Goal: Transaction & Acquisition: Purchase product/service

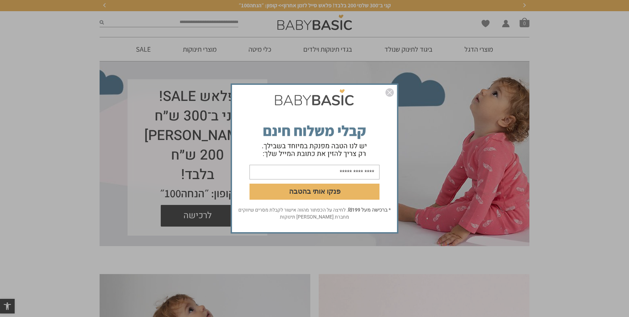
click at [391, 94] on img "סגור" at bounding box center [389, 92] width 8 height 8
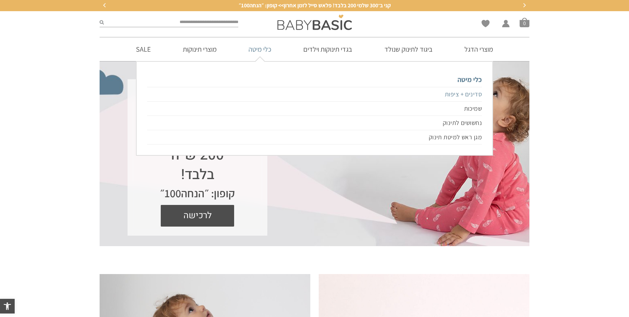
click at [474, 91] on link "סדינים + ציפות" at bounding box center [314, 94] width 335 height 15
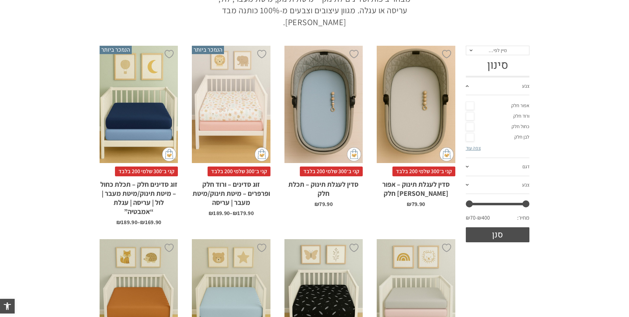
scroll to position [101, 0]
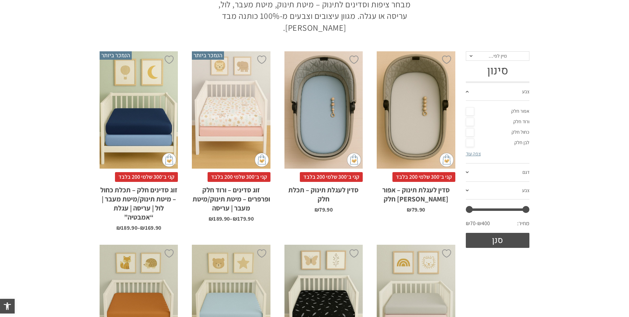
click at [481, 55] on span "מיין לפי…" at bounding box center [498, 56] width 64 height 10
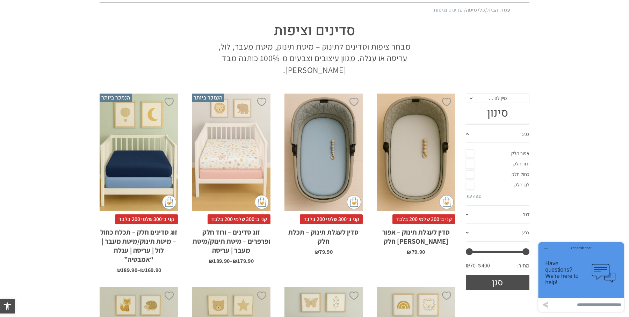
scroll to position [0, 0]
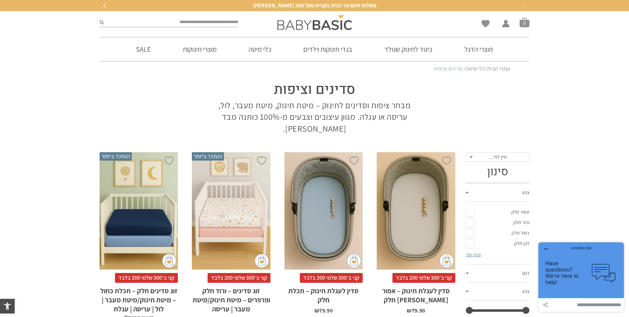
click at [215, 24] on input "search" at bounding box center [171, 22] width 134 height 9
type input "*"
type input "**********"
click at [100, 18] on button "submit" at bounding box center [102, 22] width 4 height 9
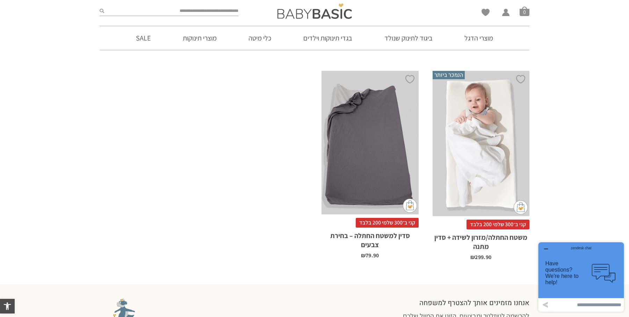
click at [513, 157] on div "x בחירת סדין מתנה סדין למשטח החתלה אפור סדין למשטח החתלה ורוד סדין למשטח החתלה …" at bounding box center [480, 143] width 97 height 145
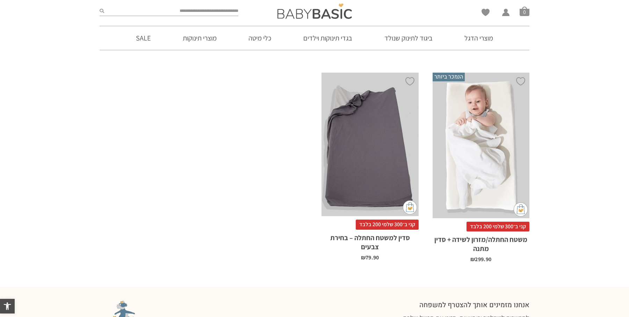
click at [390, 113] on div "x בחירת דגם וצבע אפור חלק ורוד חלק כחול חלק לבן חלק שמנת חלק מכוניות פרפרים" at bounding box center [369, 145] width 97 height 144
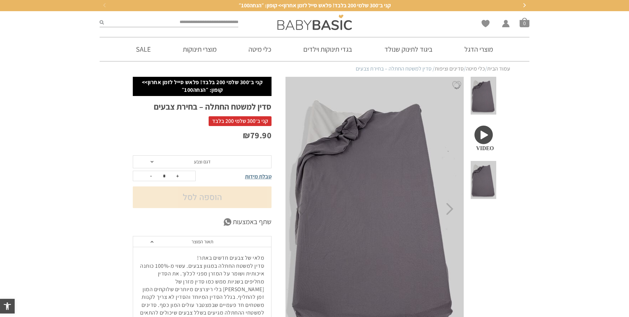
click at [219, 159] on span "דגם וצבע" at bounding box center [202, 161] width 139 height 13
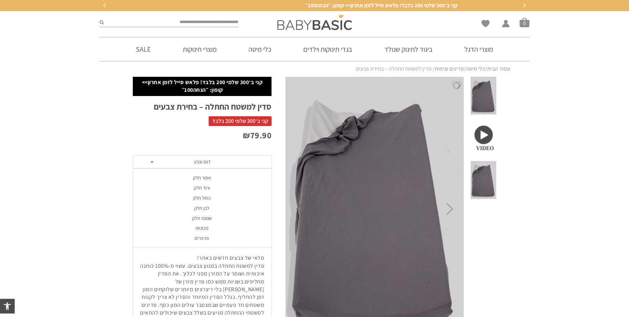
click at [207, 187] on div "ורוד חלק" at bounding box center [201, 188] width 139 height 6
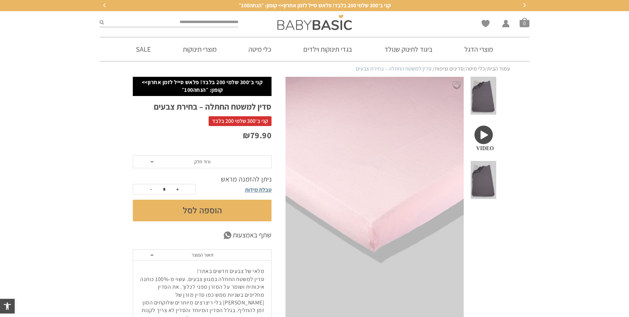
click at [221, 166] on span "ורוד חלק" at bounding box center [202, 161] width 139 height 13
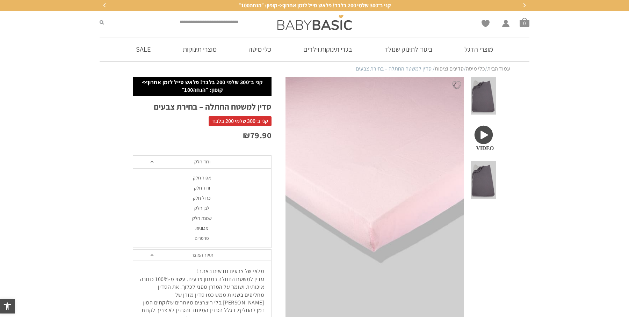
click at [208, 207] on div "לבן חלק" at bounding box center [201, 208] width 139 height 6
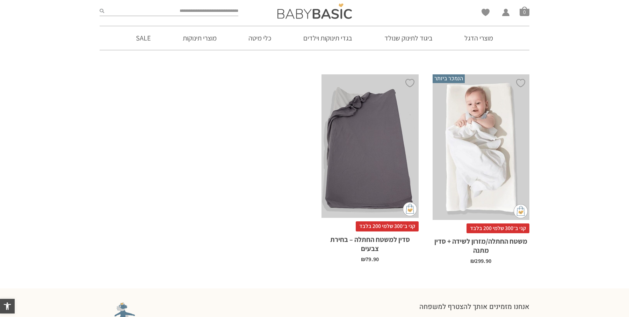
scroll to position [136, 0]
click at [481, 152] on div "x בחירת סדין מתנה סדין למשטח החתלה אפור סדין למשטח החתלה ורוד סדין למשטח החתלה …" at bounding box center [480, 146] width 97 height 145
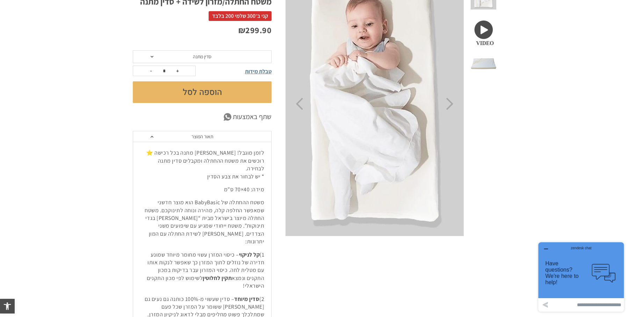
scroll to position [104, 0]
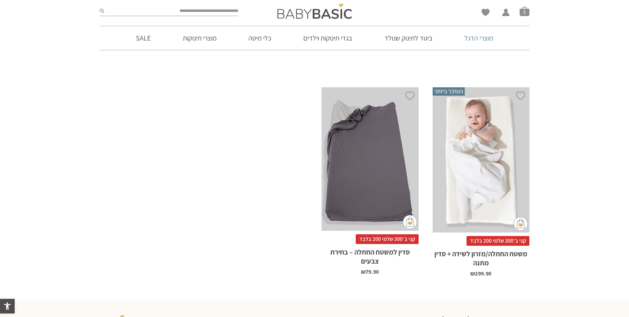
scroll to position [134, 0]
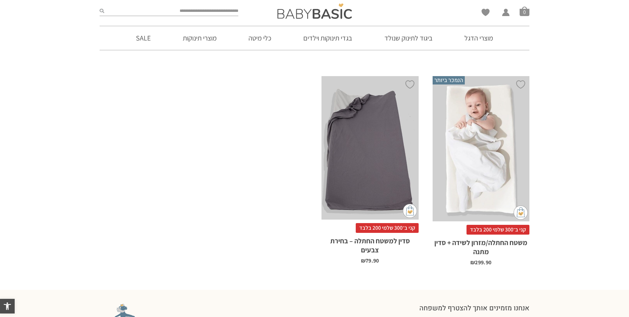
click at [388, 124] on div "x בחירת דגם וצבע אפור חלק ורוד חלק כחול חלק לבן חלק שמנת חלק מכוניות פרפרים" at bounding box center [369, 148] width 97 height 144
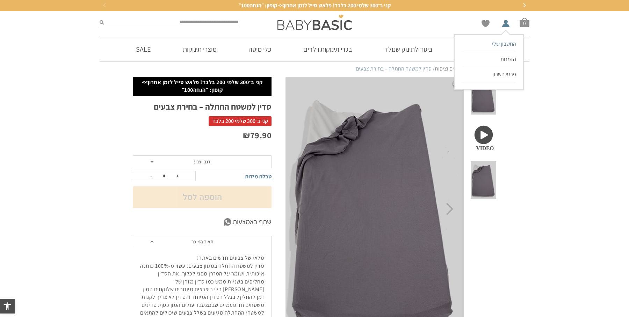
click at [495, 41] on span "החשבון שלי" at bounding box center [504, 43] width 24 height 7
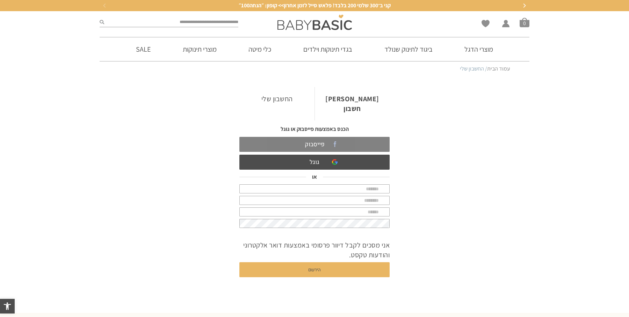
click at [333, 137] on link "פייסבוק" at bounding box center [314, 144] width 150 height 15
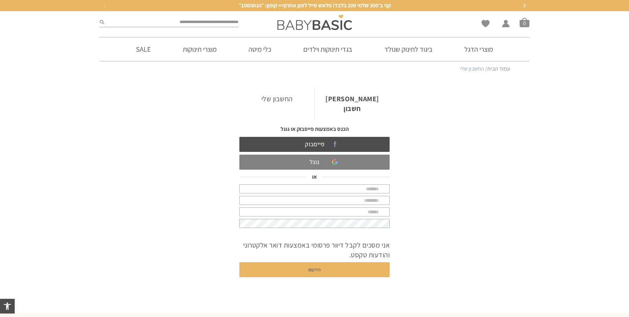
click at [303, 155] on link "גוגל" at bounding box center [314, 162] width 150 height 15
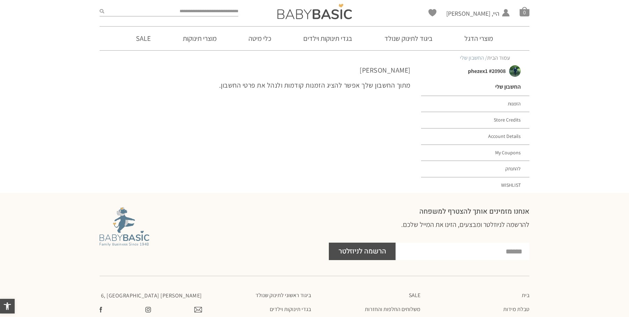
click at [225, 12] on div at bounding box center [169, 11] width 146 height 22
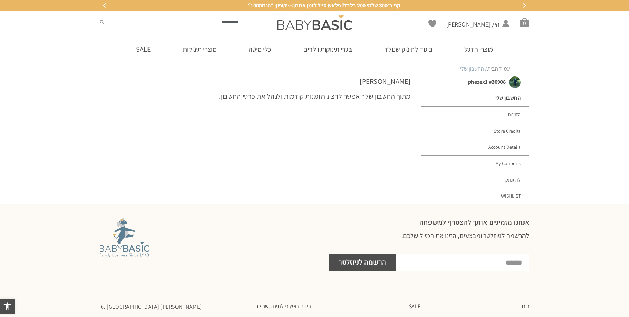
type input "**********"
click at [100, 18] on button "submit" at bounding box center [102, 22] width 5 height 9
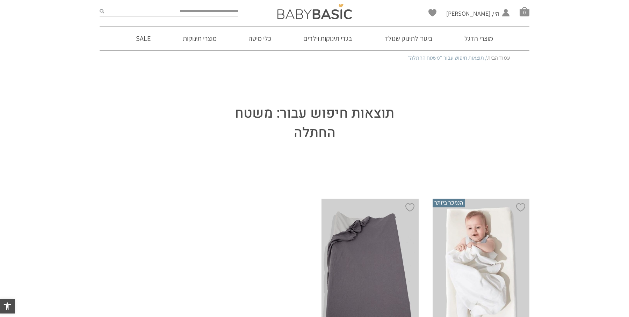
click at [370, 237] on div "x בחירת דגם וצבע אפור חלק ורוד חלק כחול חלק לבן חלק שמנת חלק מכוניות פרפרים" at bounding box center [369, 271] width 97 height 144
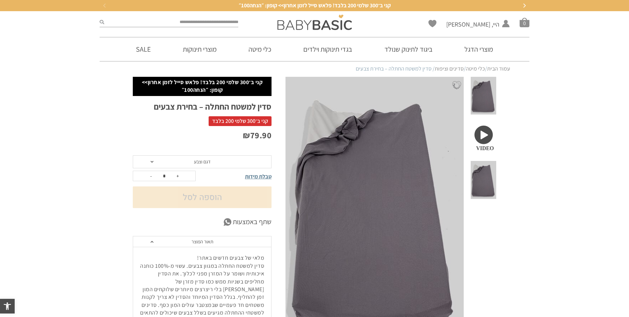
click at [211, 162] on span "דגם וצבע" at bounding box center [202, 161] width 139 height 13
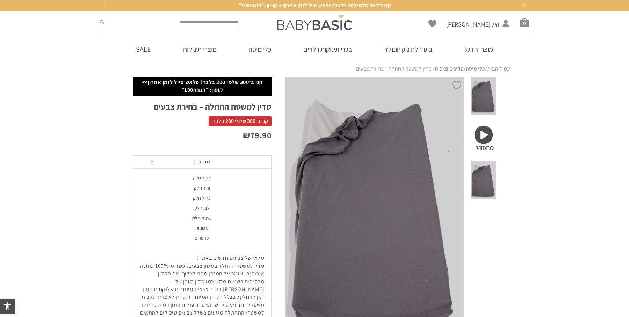
click at [204, 179] on div "אפור חלק" at bounding box center [201, 178] width 139 height 6
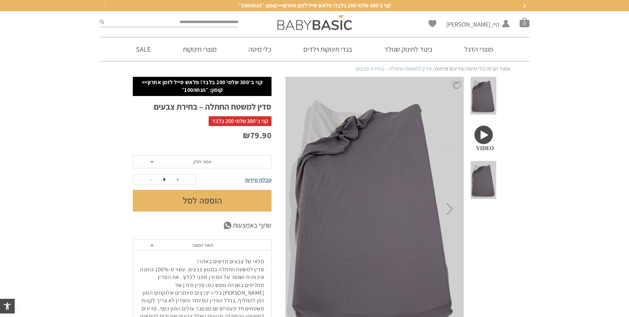
click at [222, 159] on span "אפור חלק" at bounding box center [202, 161] width 139 height 13
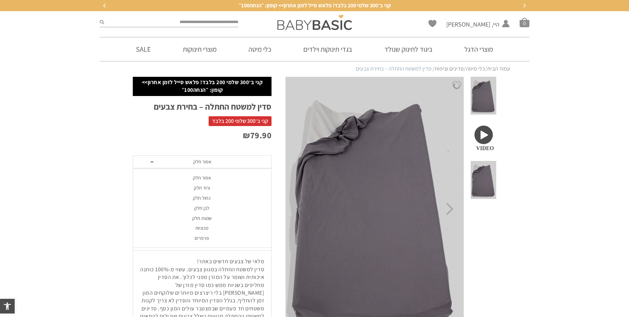
click at [205, 187] on div "ורוד חלק" at bounding box center [201, 188] width 139 height 6
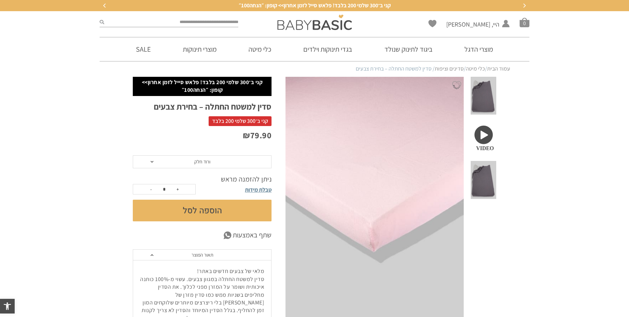
click at [223, 162] on span "ורוד חלק" at bounding box center [202, 161] width 139 height 13
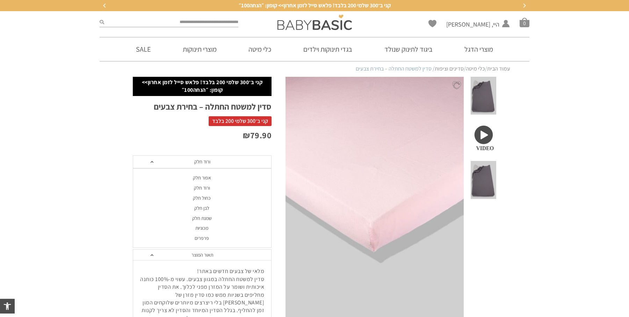
click at [204, 198] on div "כחול חלק" at bounding box center [201, 198] width 139 height 6
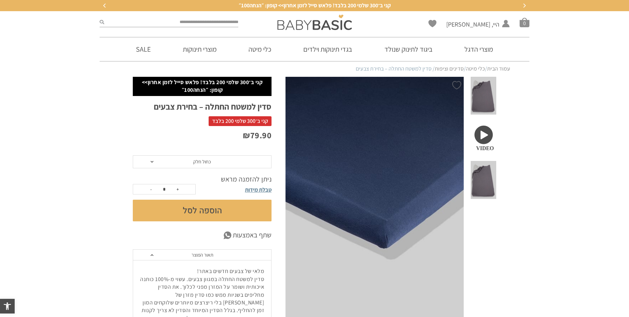
click at [217, 163] on span "כחול חלק" at bounding box center [202, 161] width 139 height 13
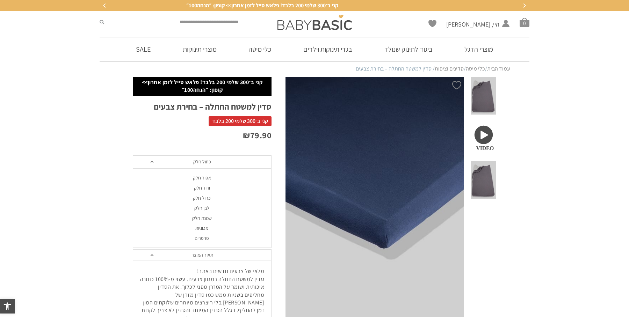
click at [204, 210] on div "לבן חלק" at bounding box center [201, 208] width 139 height 6
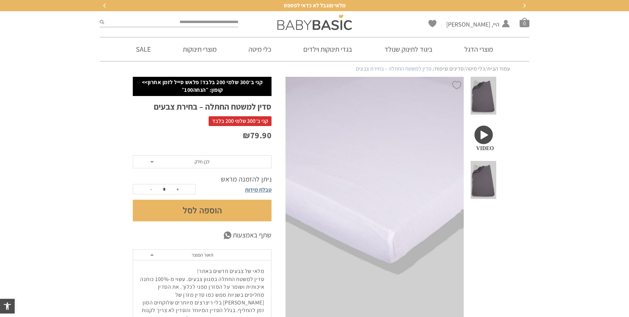
click at [209, 211] on button "הוספה לסל" at bounding box center [202, 211] width 139 height 22
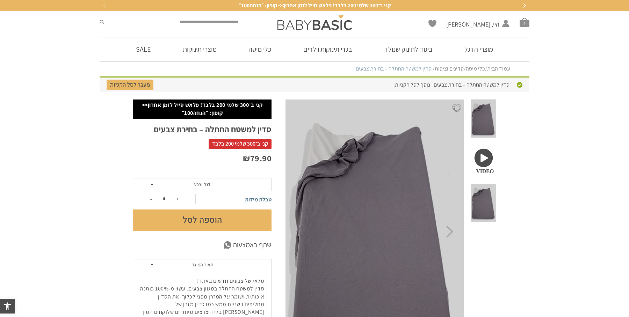
click at [220, 172] on div "קני ב־300 שלמי 200 בלבד! פלאש סייל לזמן אחרון>> קופון: ״הנחה100״ סדין למשטח החת…" at bounding box center [209, 254] width 153 height 309
click at [218, 183] on span "דגם וצבע" at bounding box center [202, 184] width 139 height 13
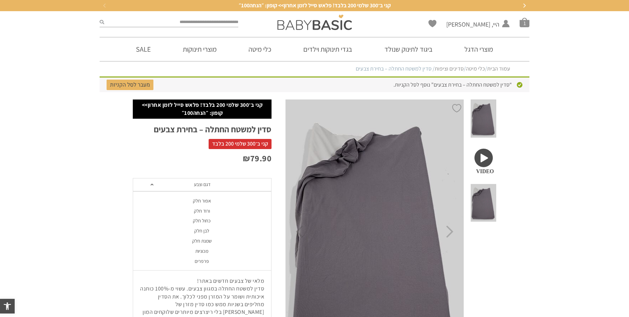
click at [206, 240] on div "שמנת חלק" at bounding box center [201, 241] width 139 height 6
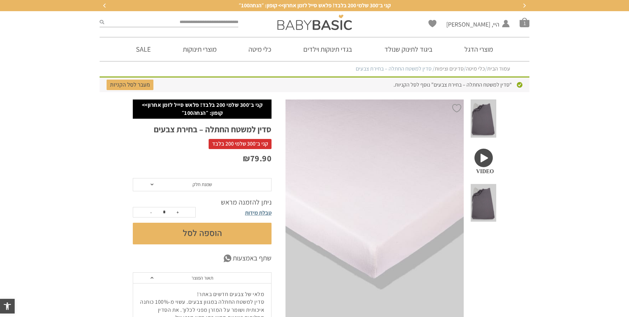
click at [177, 211] on button "+" at bounding box center [177, 212] width 10 height 10
type input "*"
click at [185, 231] on button "הוספה לסל" at bounding box center [202, 234] width 139 height 22
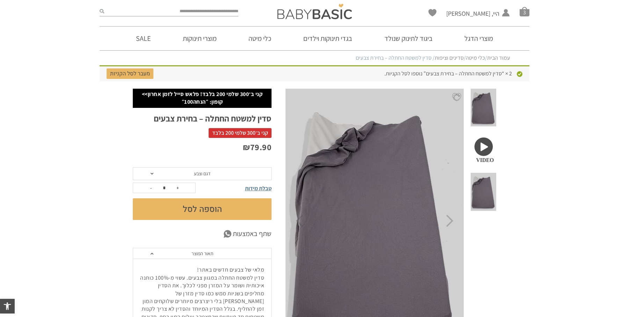
click at [212, 174] on span "דגם וצבע" at bounding box center [202, 173] width 139 height 13
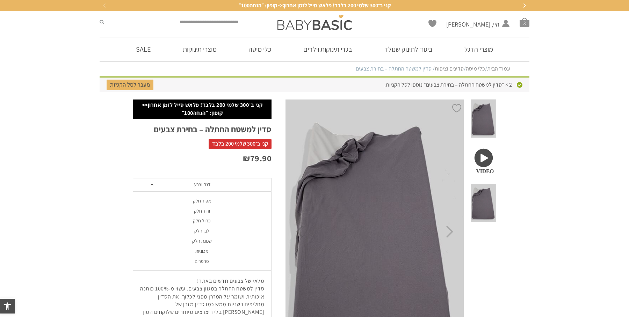
click at [207, 251] on div "מכוניות" at bounding box center [201, 251] width 139 height 6
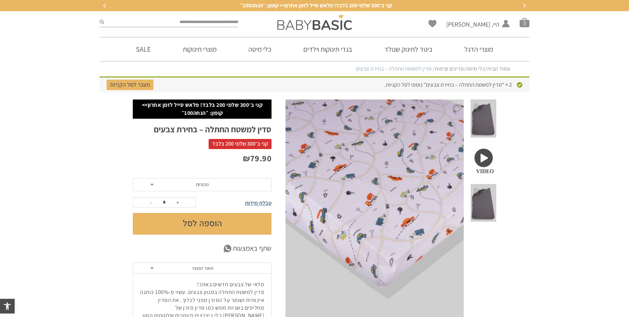
click at [217, 187] on span "מכוניות" at bounding box center [202, 184] width 139 height 13
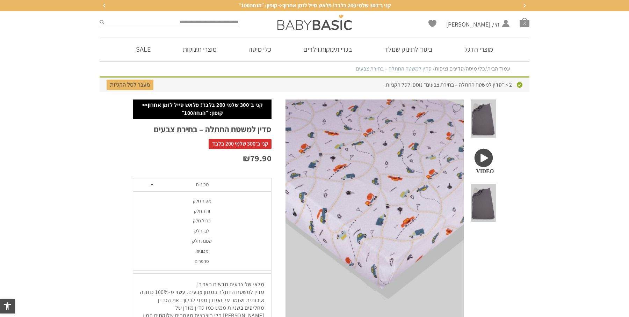
click at [204, 261] on div "פרפרים" at bounding box center [201, 261] width 139 height 6
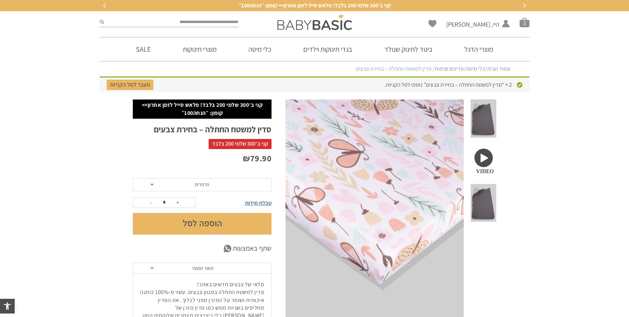
click at [226, 190] on span "פרפרים" at bounding box center [202, 184] width 139 height 13
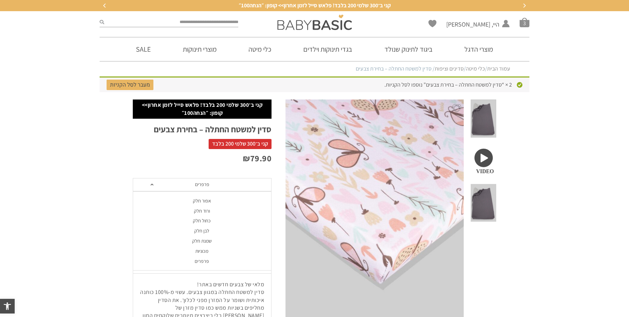
click at [208, 249] on div "מכוניות" at bounding box center [201, 251] width 139 height 6
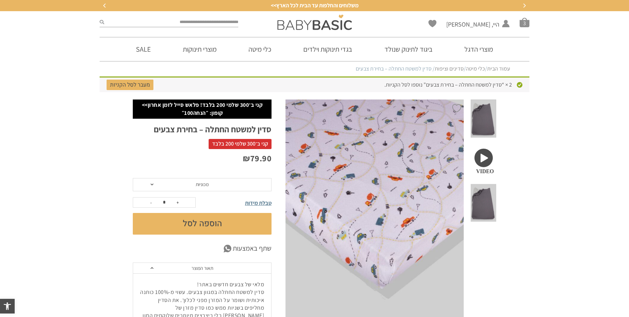
click at [189, 22] on input "search" at bounding box center [171, 22] width 134 height 9
type input "**********"
click at [100, 18] on button "submit" at bounding box center [102, 22] width 5 height 9
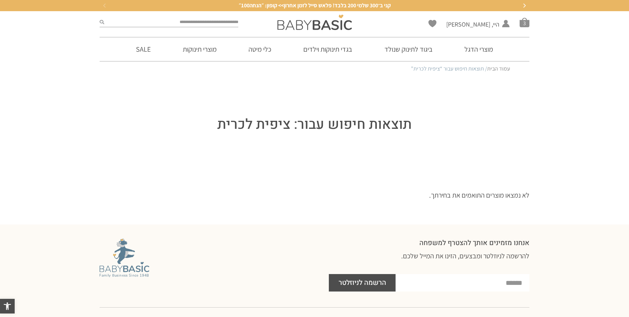
click at [204, 24] on input "search" at bounding box center [171, 22] width 134 height 9
type input "****"
click at [100, 18] on button "submit" at bounding box center [102, 22] width 5 height 9
click at [529, 24] on div "Wishlist היי, [PERSON_NAME] החשבון שלי החשבון שלי הזמנות פרטי חשבון להתנתק סל ק…" at bounding box center [460, 22] width 146 height 22
click at [522, 22] on span "סל קניות" at bounding box center [524, 22] width 10 height 10
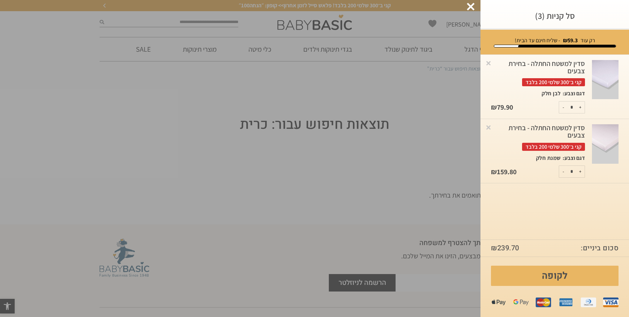
click at [563, 108] on button "-" at bounding box center [563, 108] width 9 height 12
type input "*"
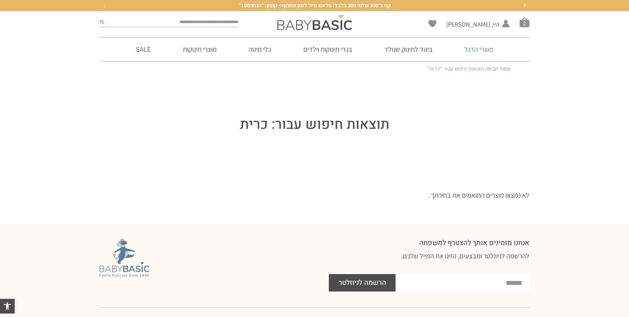
click at [484, 53] on link "מוצרי הדגל" at bounding box center [479, 49] width 50 height 24
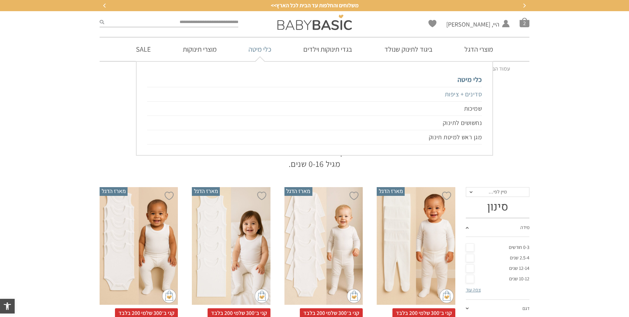
click at [454, 94] on link "סדינים + ציפות" at bounding box center [314, 94] width 335 height 15
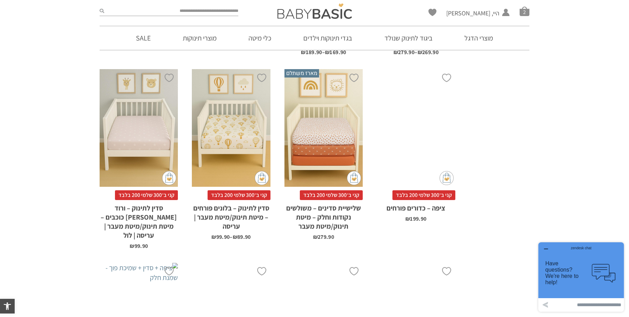
scroll to position [1405, 0]
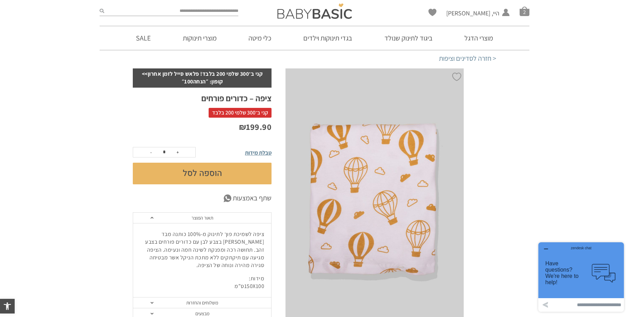
click at [185, 9] on input "search" at bounding box center [171, 11] width 134 height 9
type input "****"
click at [100, 7] on button "submit" at bounding box center [102, 11] width 5 height 9
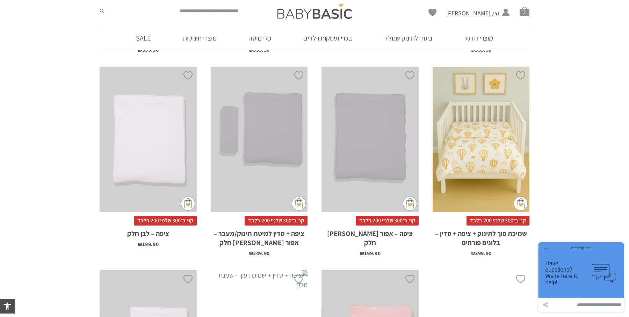
scroll to position [331, 0]
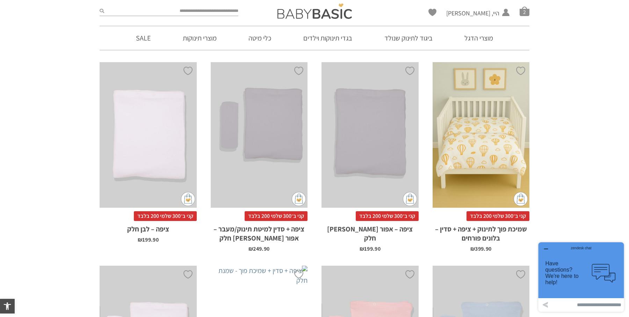
click at [130, 124] on div "x הוספה לסל" at bounding box center [148, 134] width 97 height 145
